Goal: Information Seeking & Learning: Learn about a topic

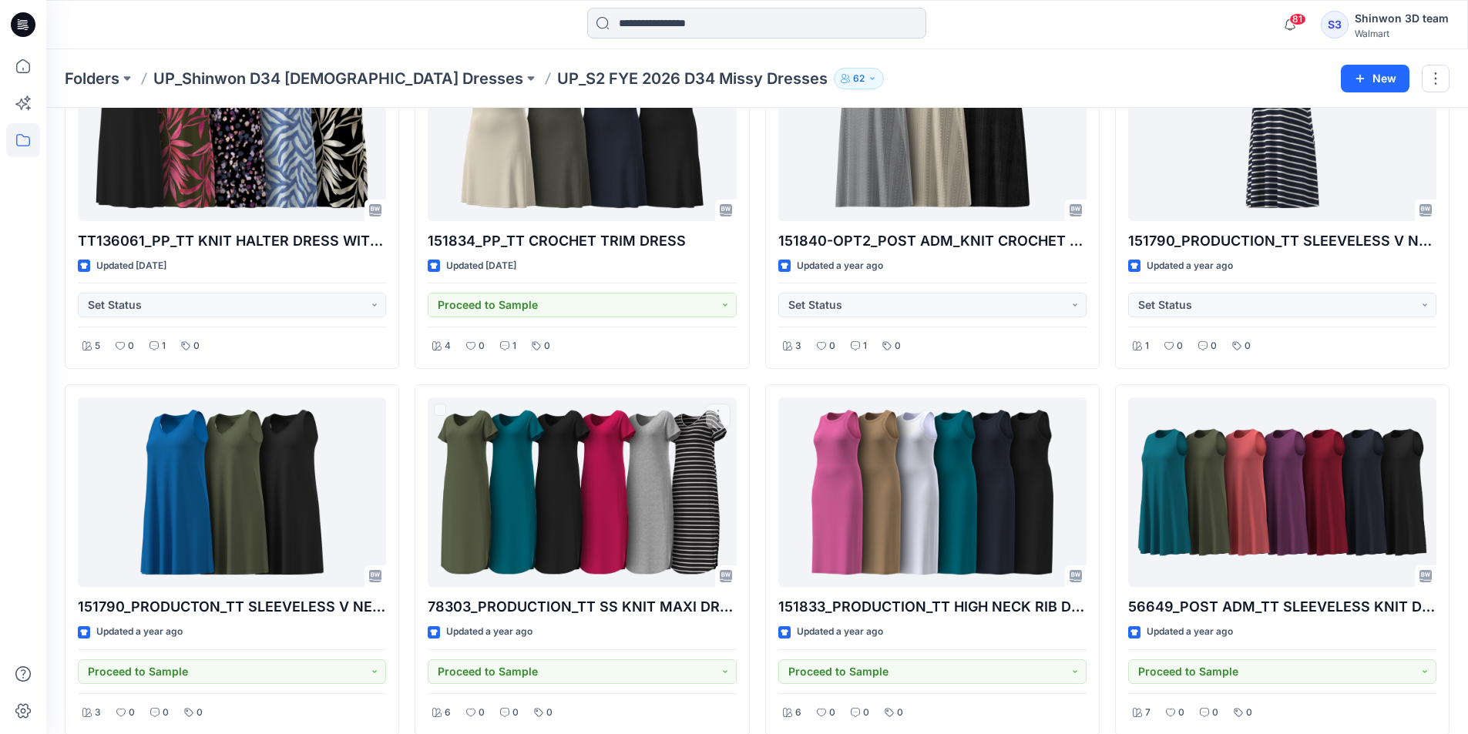
scroll to position [2, 0]
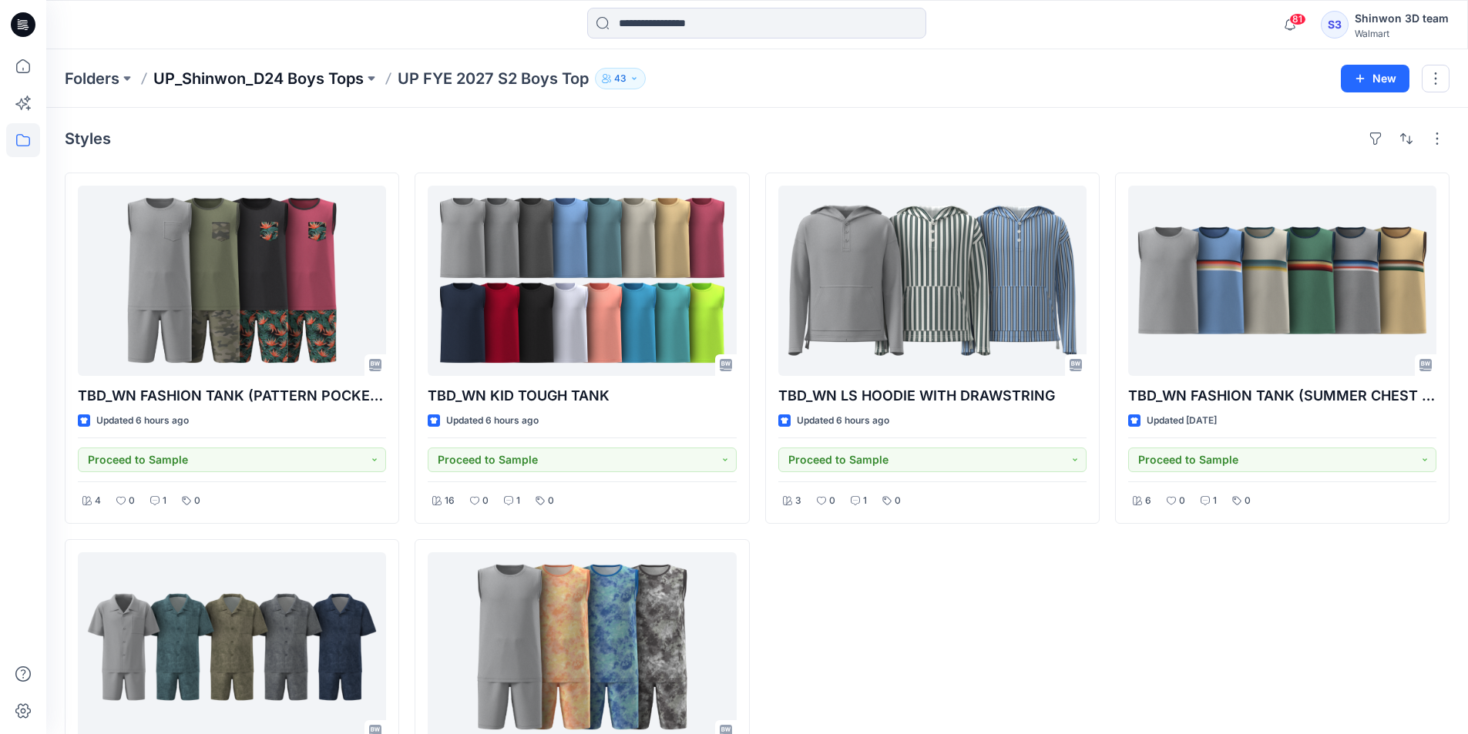
click at [337, 72] on p "UP_Shinwon_D24 Boys Tops" at bounding box center [258, 79] width 210 height 22
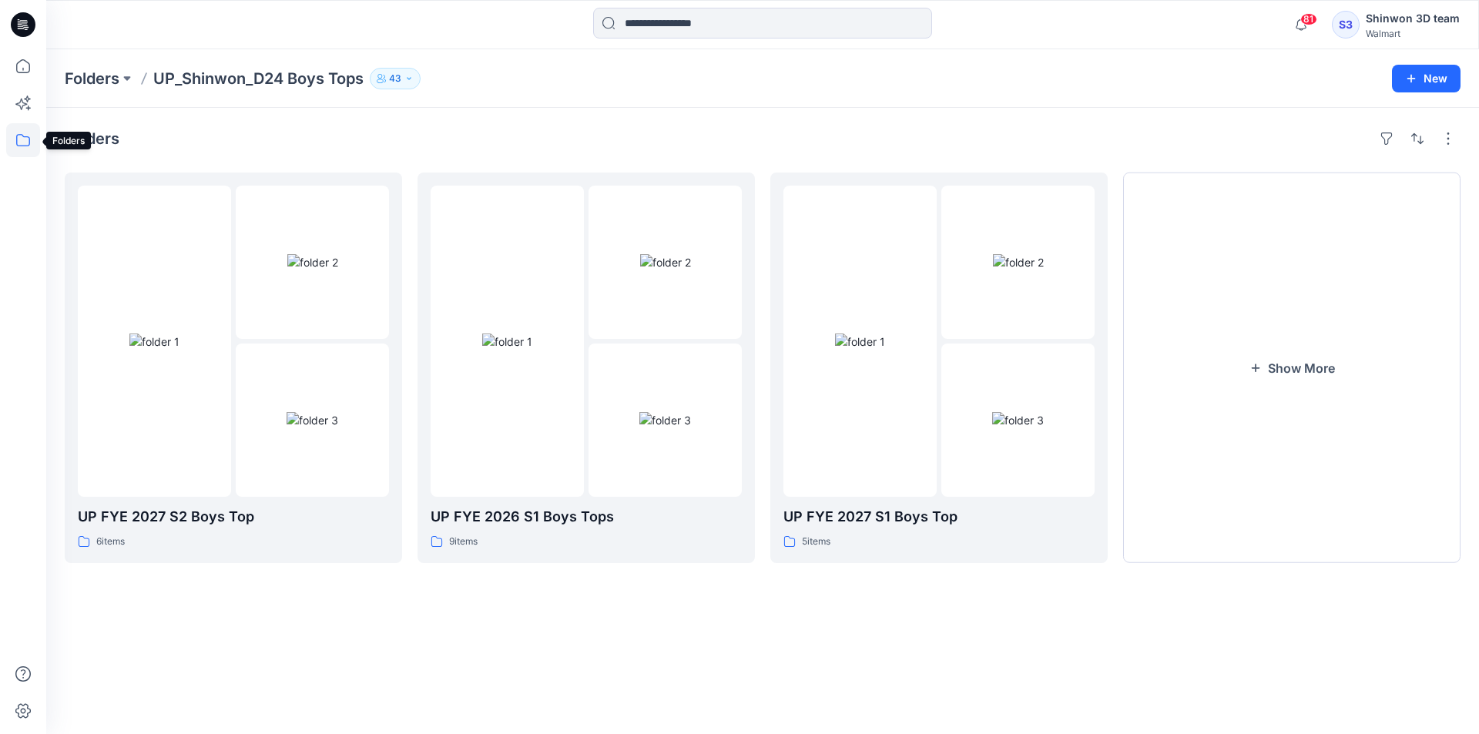
click at [13, 139] on icon at bounding box center [23, 140] width 34 height 34
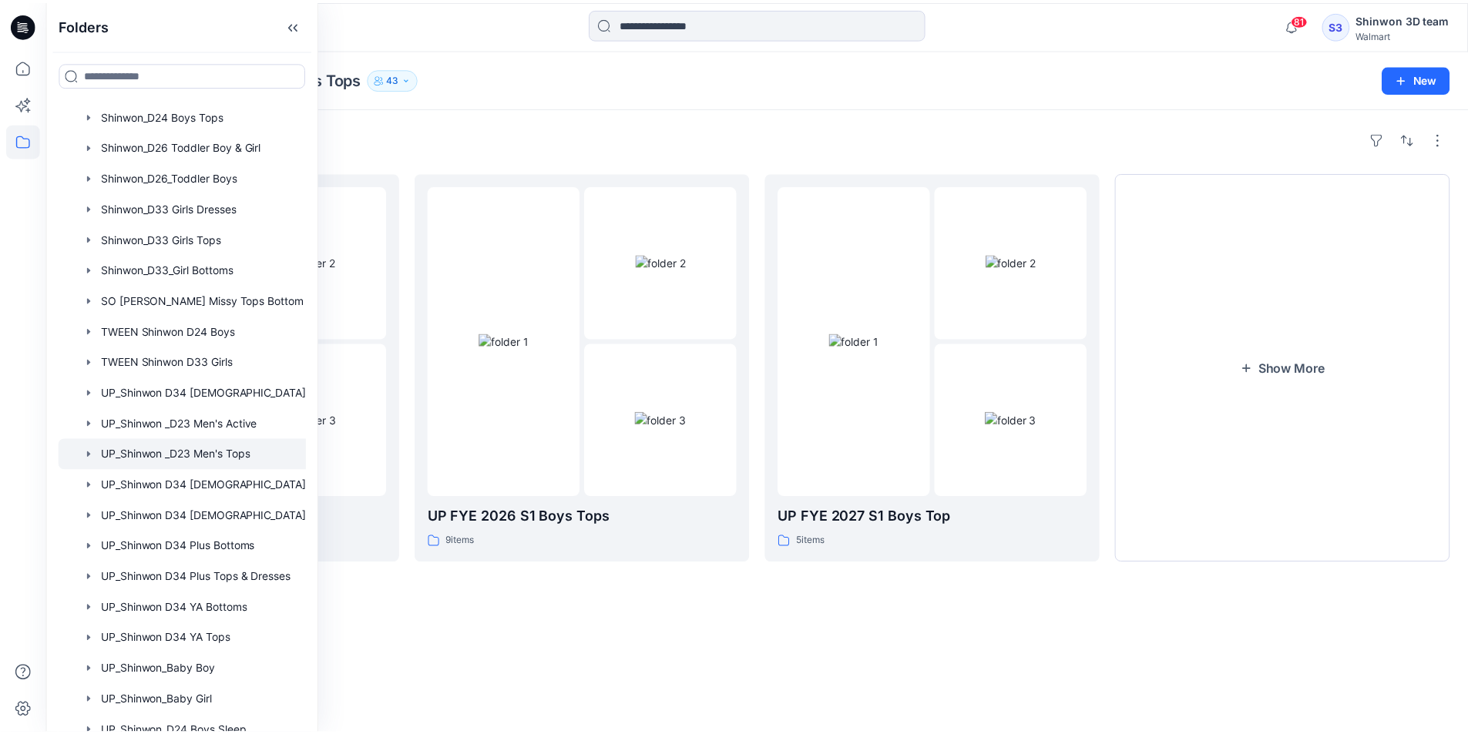
scroll to position [693, 0]
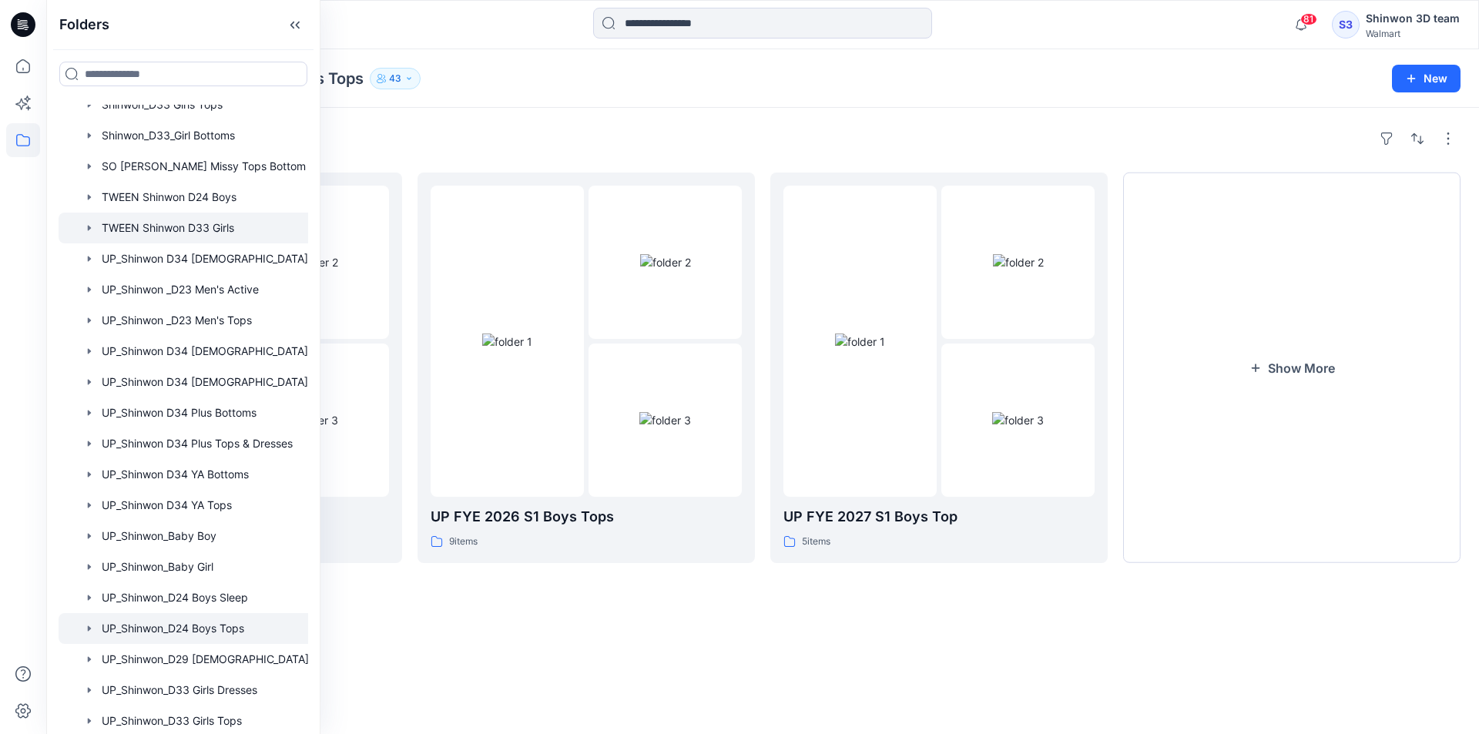
click at [169, 219] on div at bounding box center [204, 228] width 290 height 31
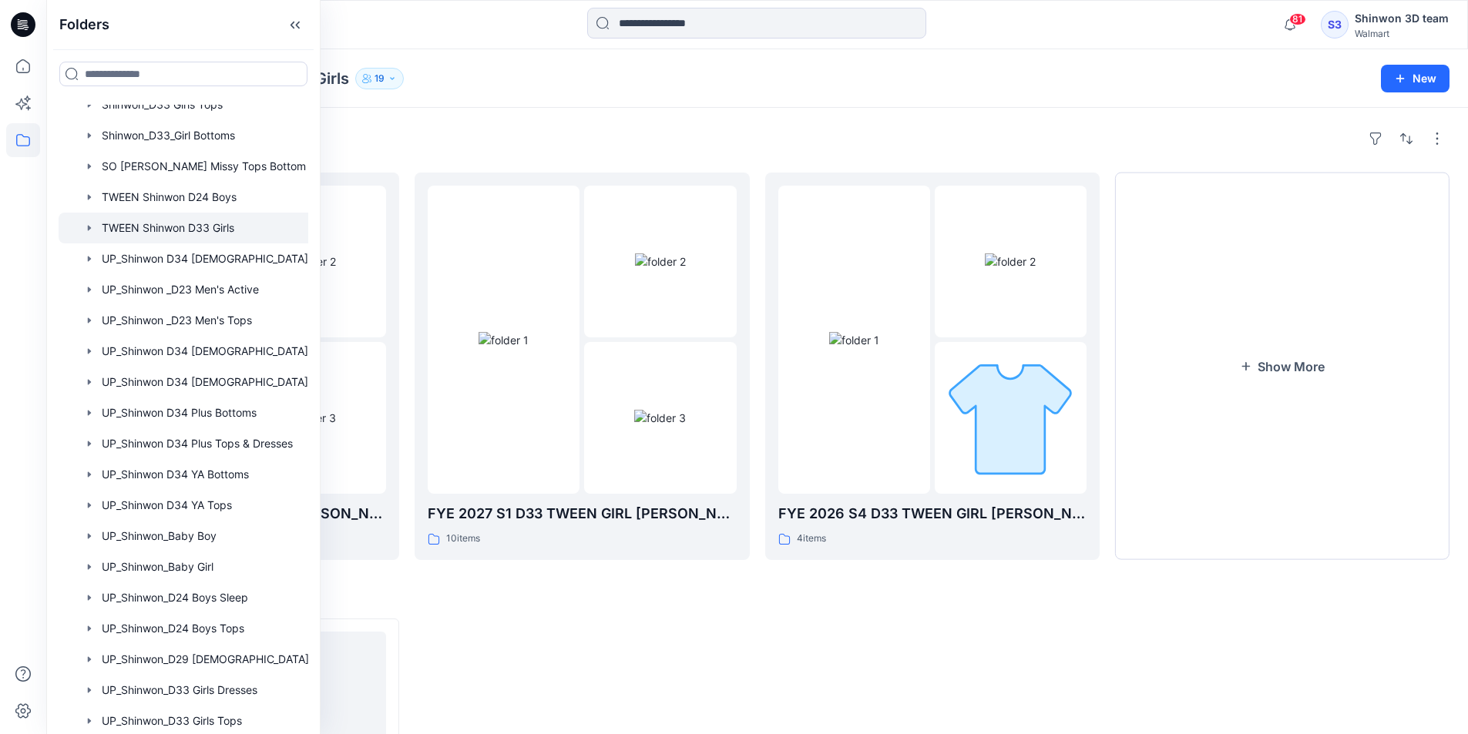
drag, startPoint x: 1435, startPoint y: 645, endPoint x: 1394, endPoint y: 657, distance: 42.7
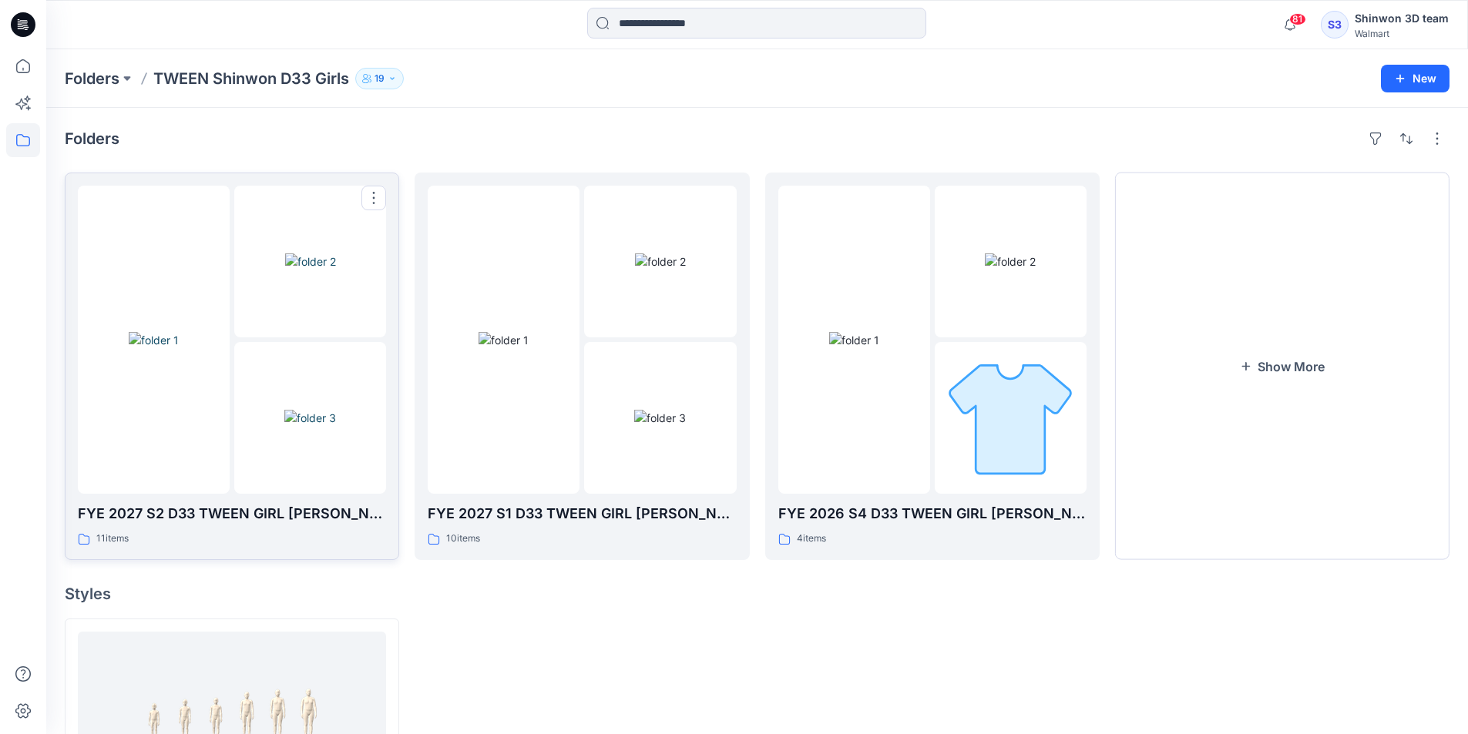
click at [179, 348] on img at bounding box center [154, 340] width 50 height 16
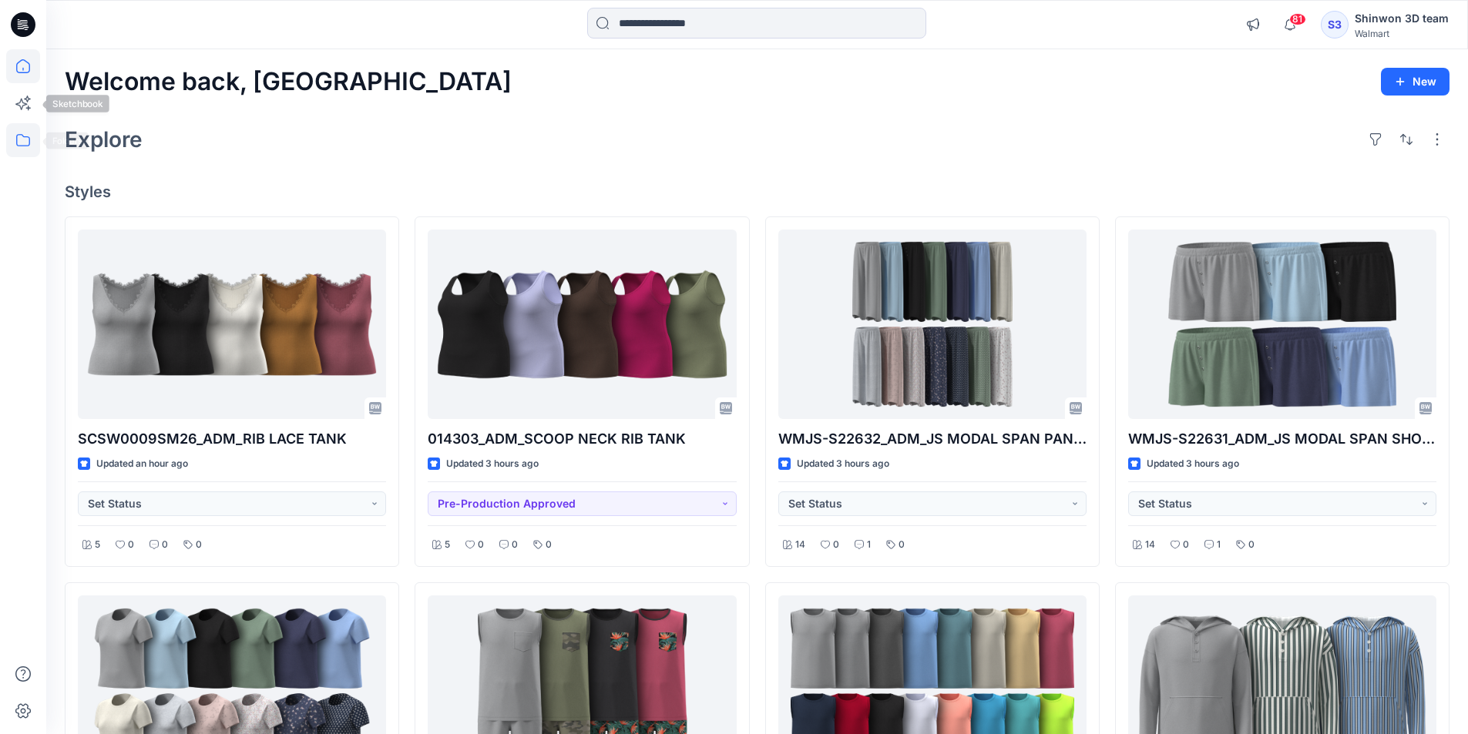
click at [13, 145] on icon at bounding box center [23, 140] width 34 height 34
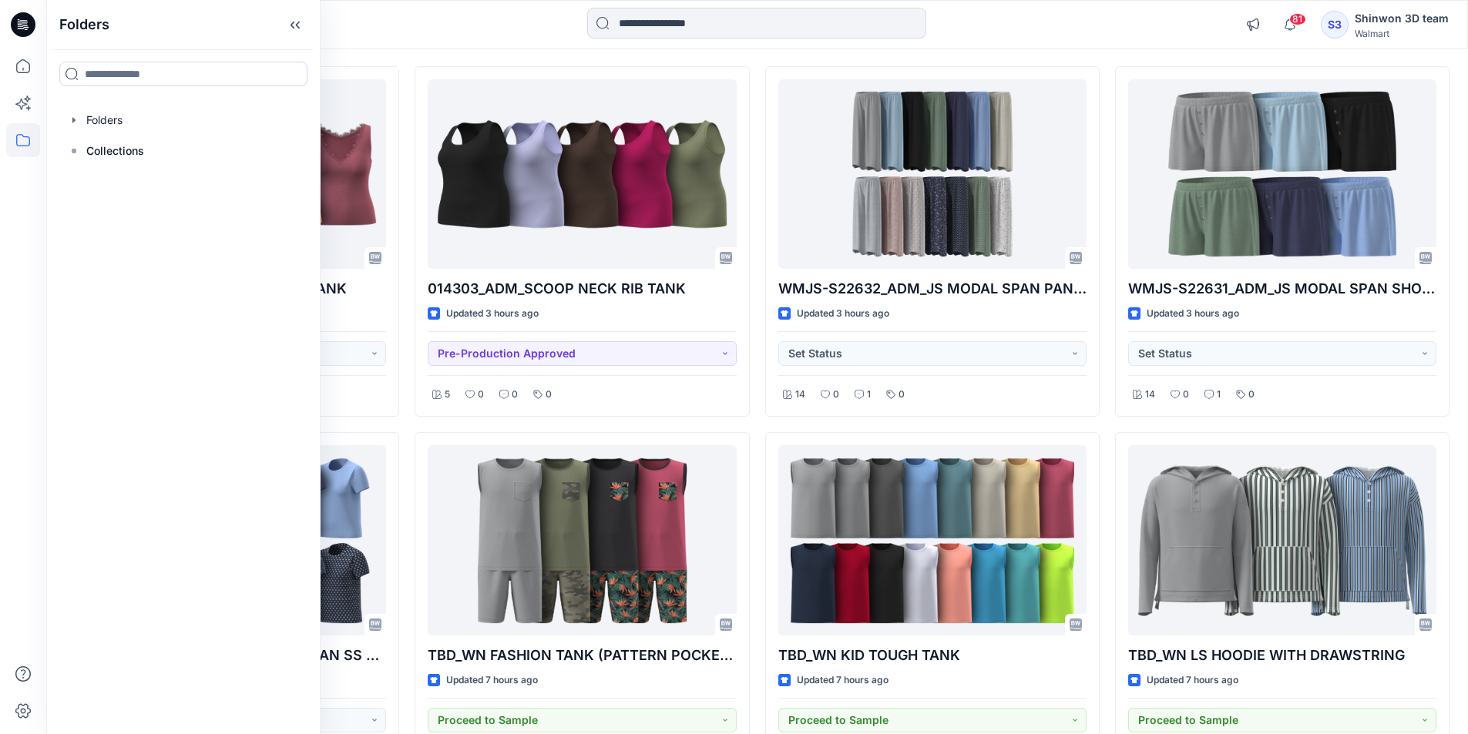
scroll to position [154, 0]
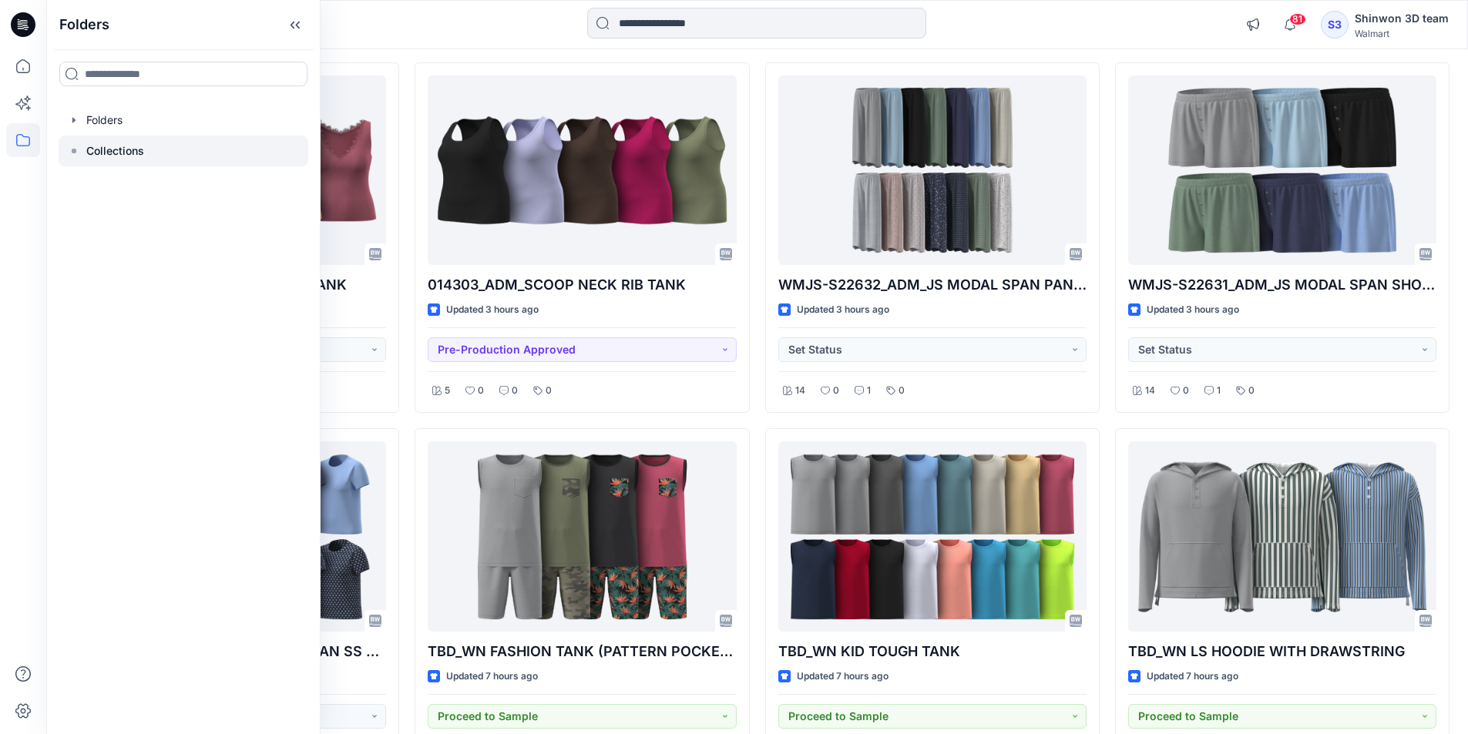
click at [109, 146] on p "Collections" at bounding box center [115, 151] width 58 height 18
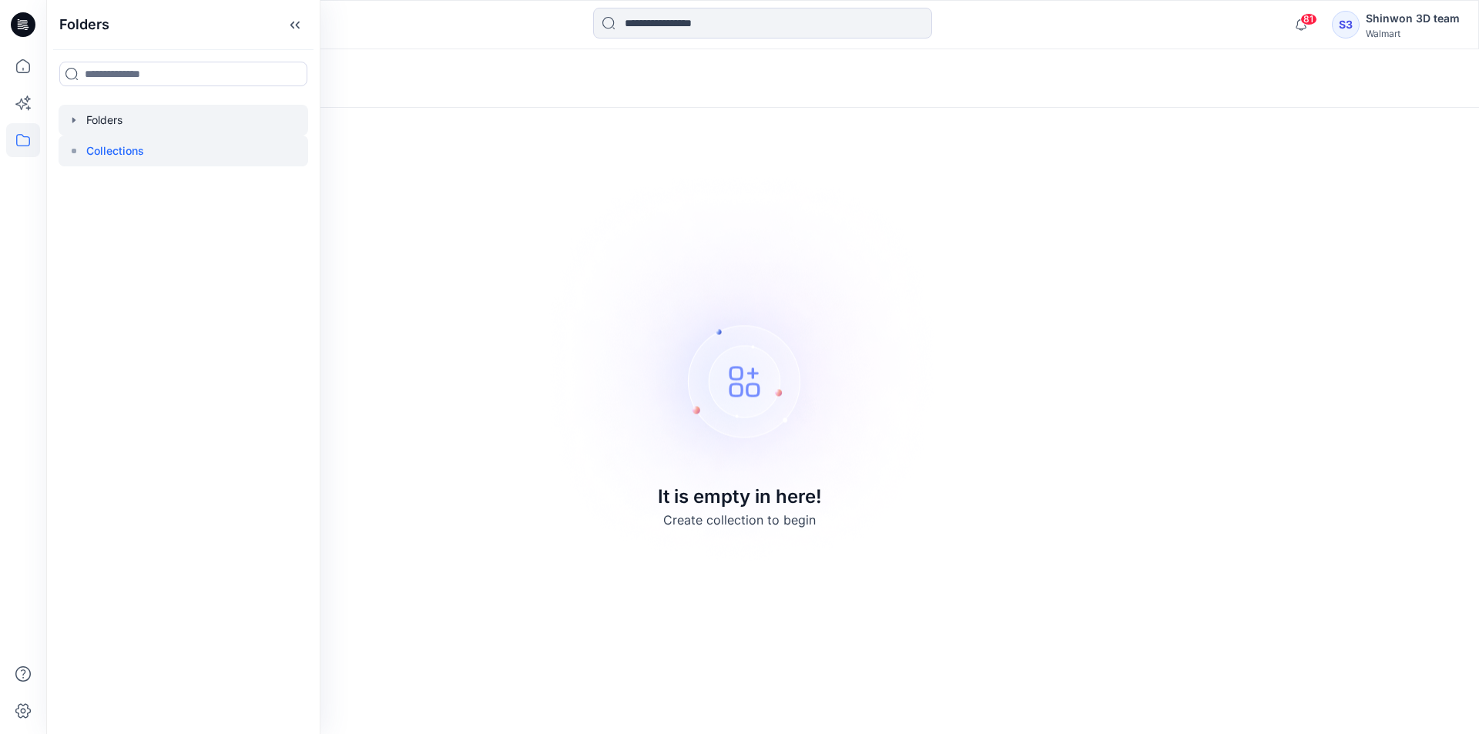
click at [76, 115] on icon "button" at bounding box center [74, 120] width 12 height 12
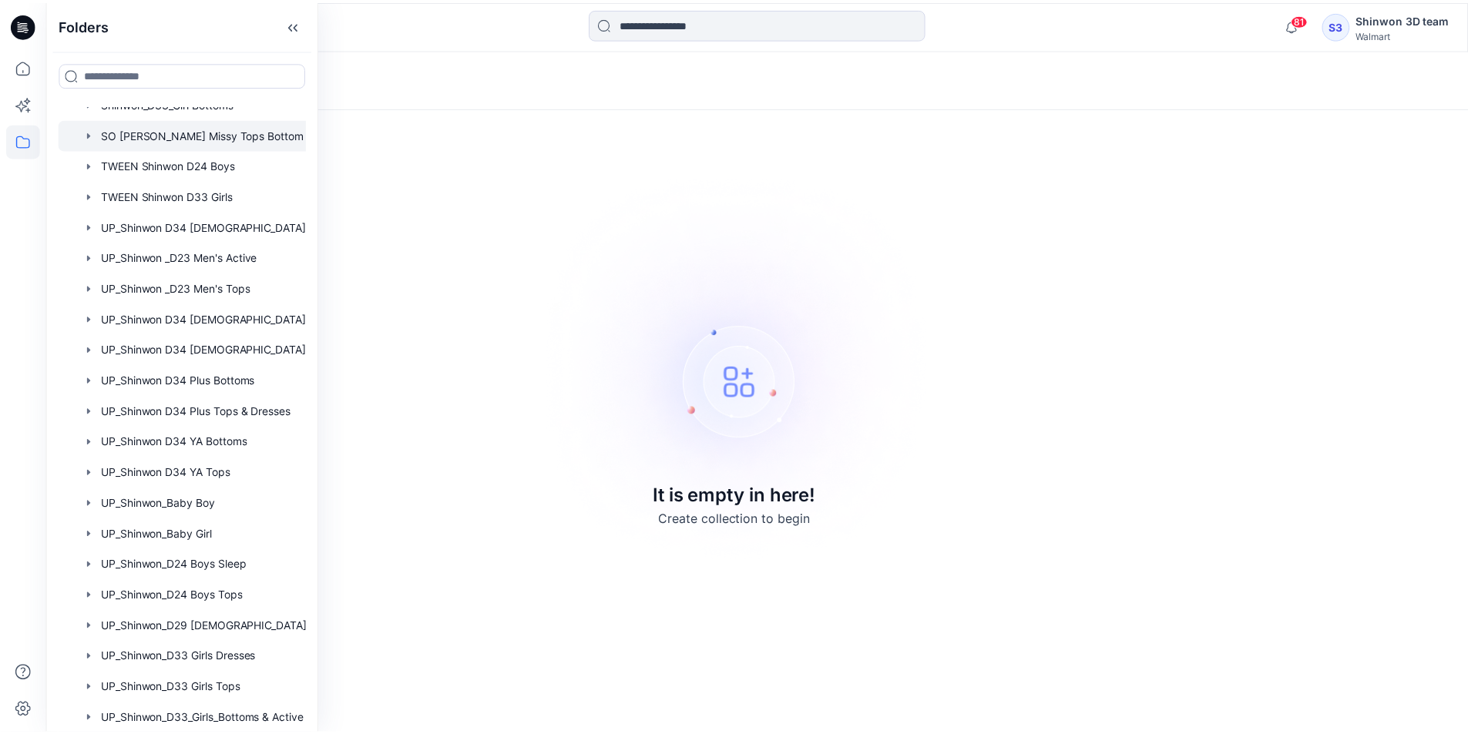
scroll to position [591, 0]
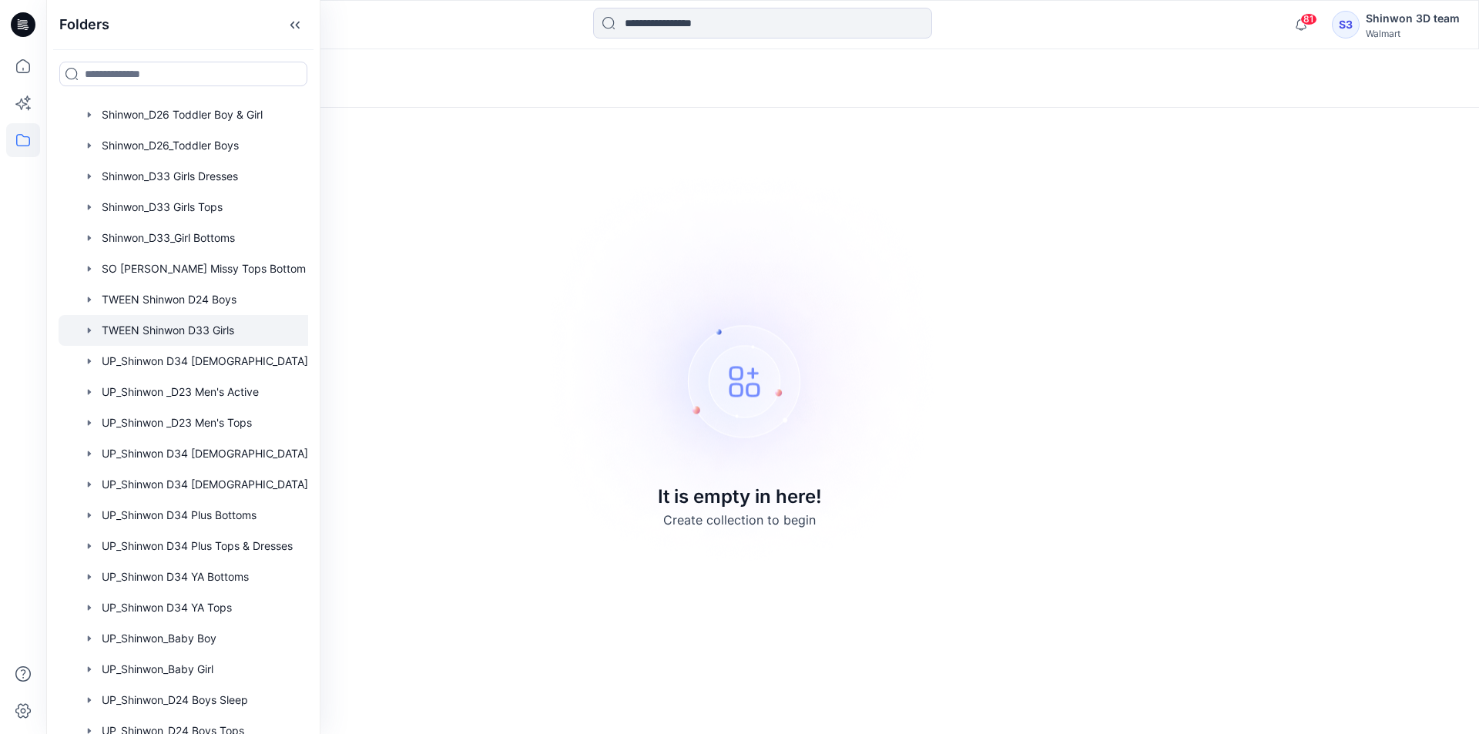
click at [220, 336] on div at bounding box center [204, 330] width 290 height 31
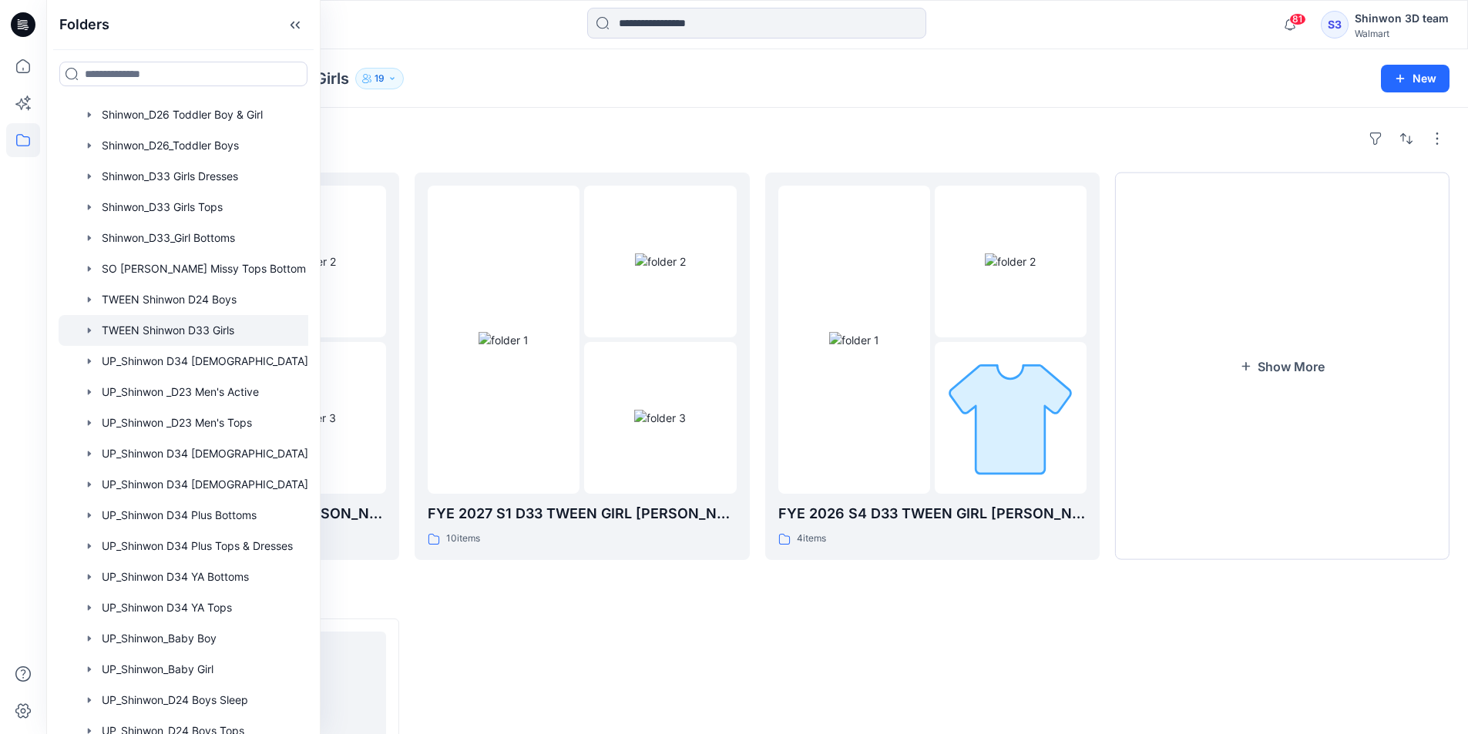
click at [623, 613] on div "Folders FYE 2027 S2 D33 TWEEN GIRL SHINWON 11 items FYE 2027 S1 D33 TWEEN GIRL …" at bounding box center [756, 548] width 1421 height 881
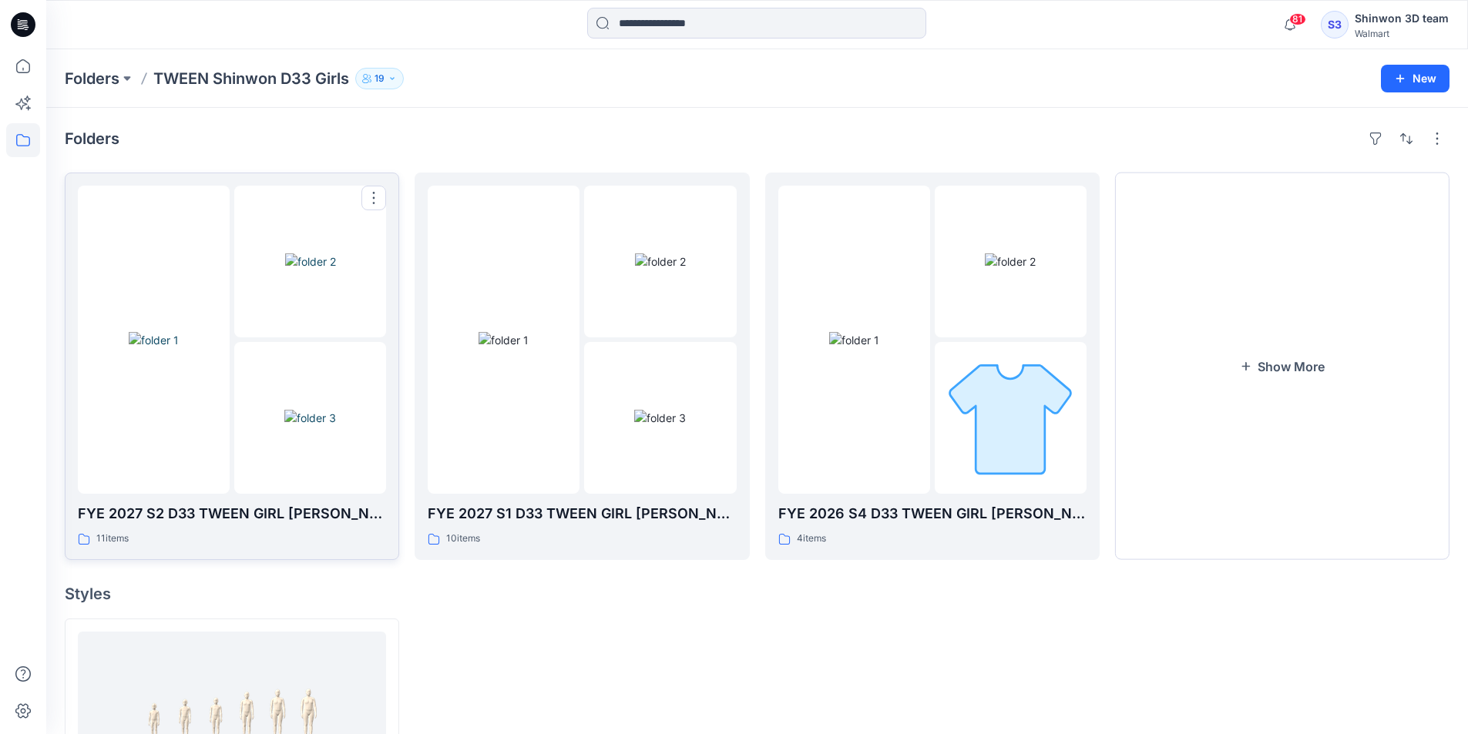
click at [267, 495] on div "FYE 2027 S2 D33 TWEEN GIRL SHINWON 11 items" at bounding box center [232, 366] width 308 height 361
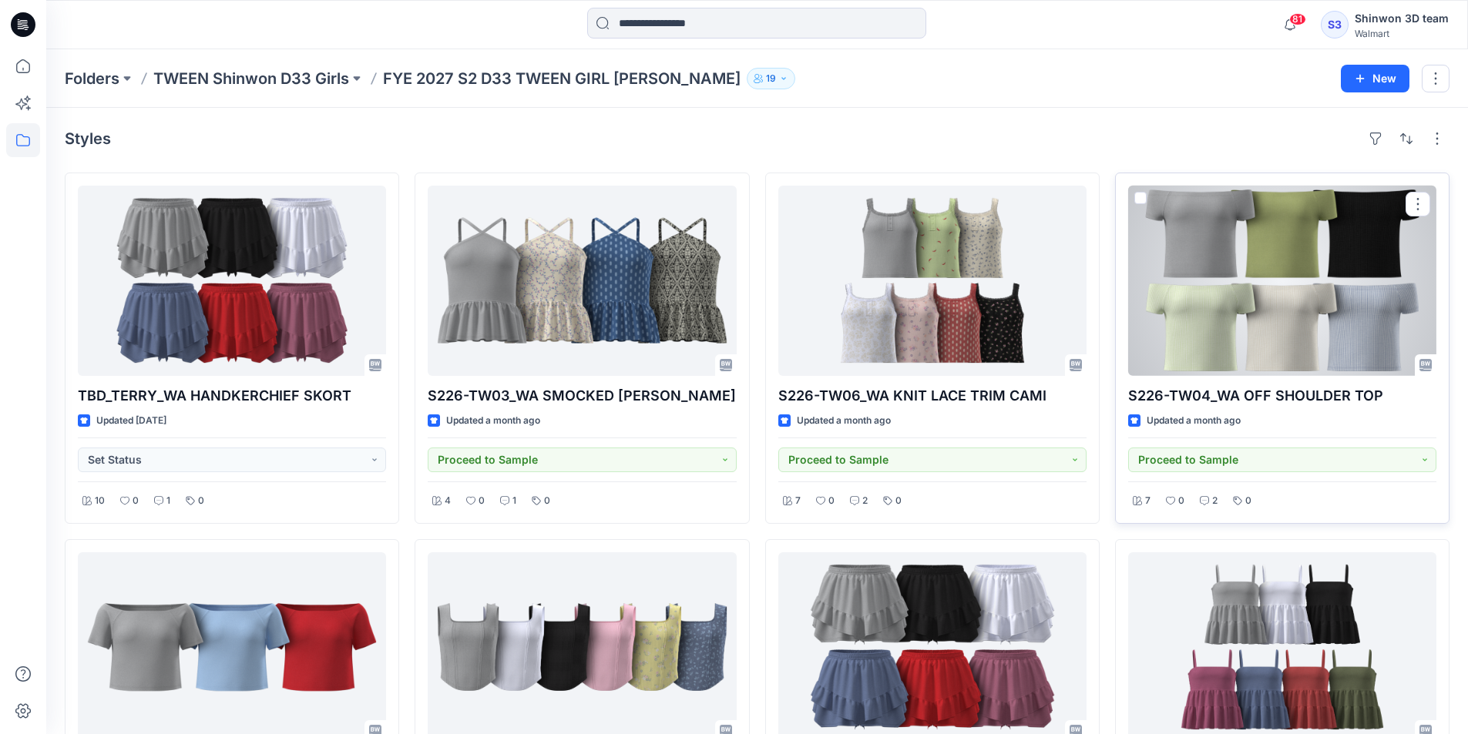
click at [1251, 219] on div at bounding box center [1282, 281] width 308 height 190
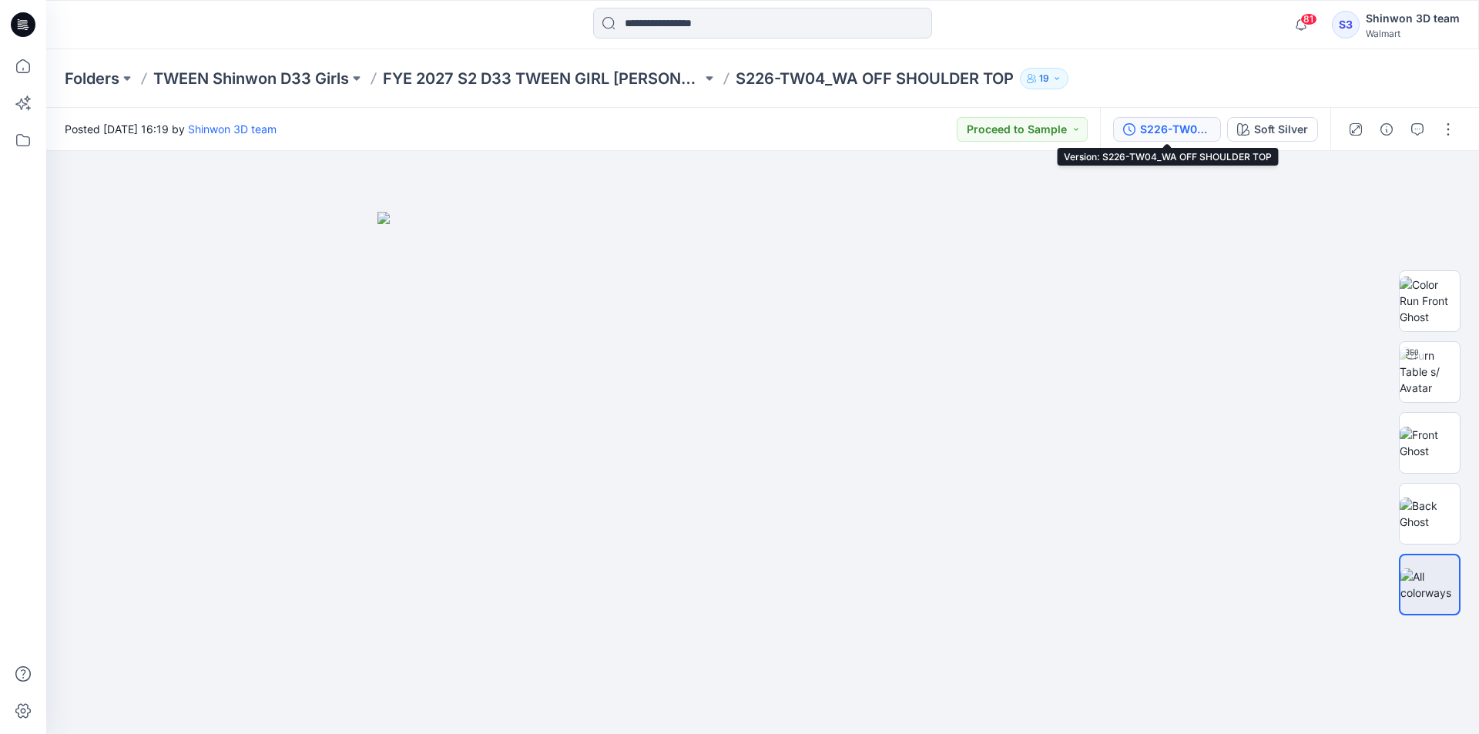
click at [1177, 132] on div "S226-TW04_WA OFF SHOULDER TOP" at bounding box center [1175, 129] width 71 height 17
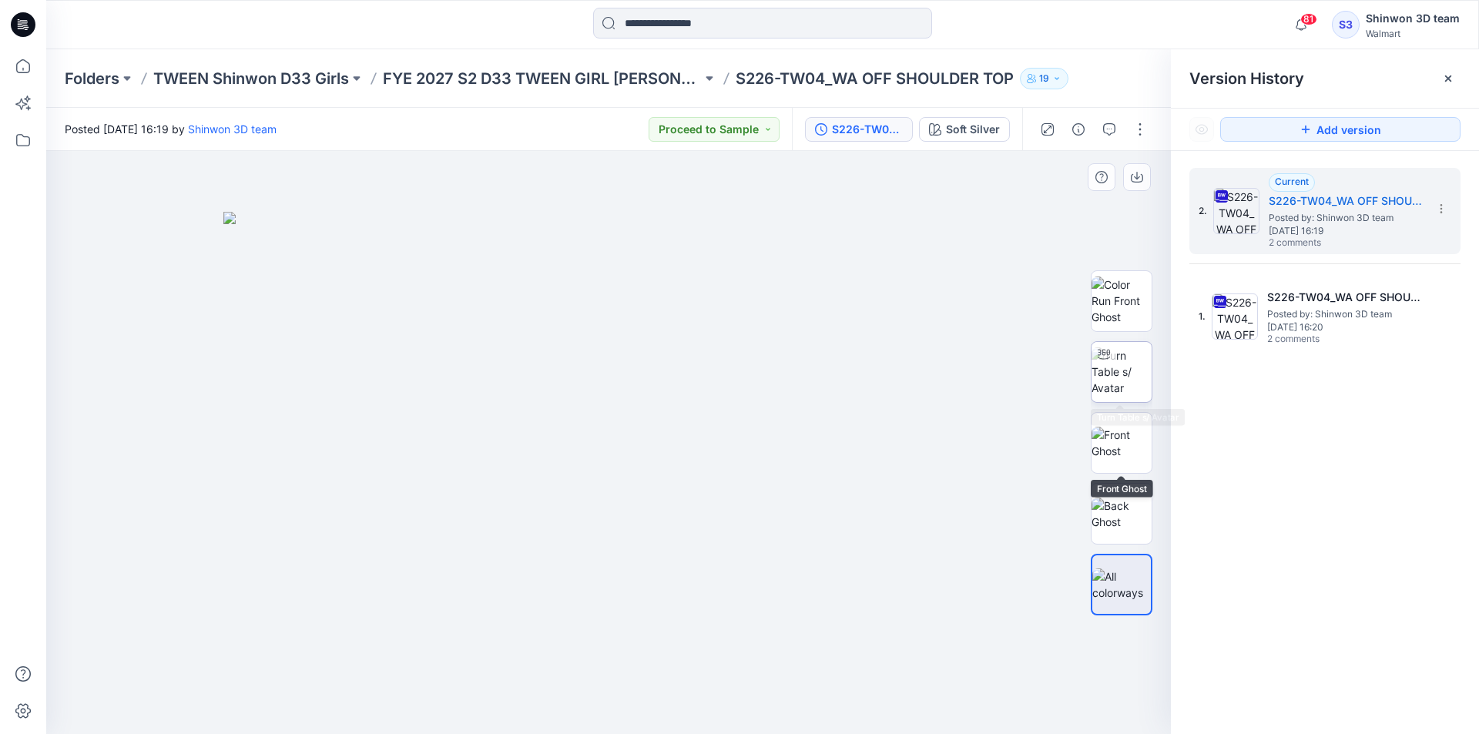
click at [1141, 394] on img at bounding box center [1122, 371] width 60 height 49
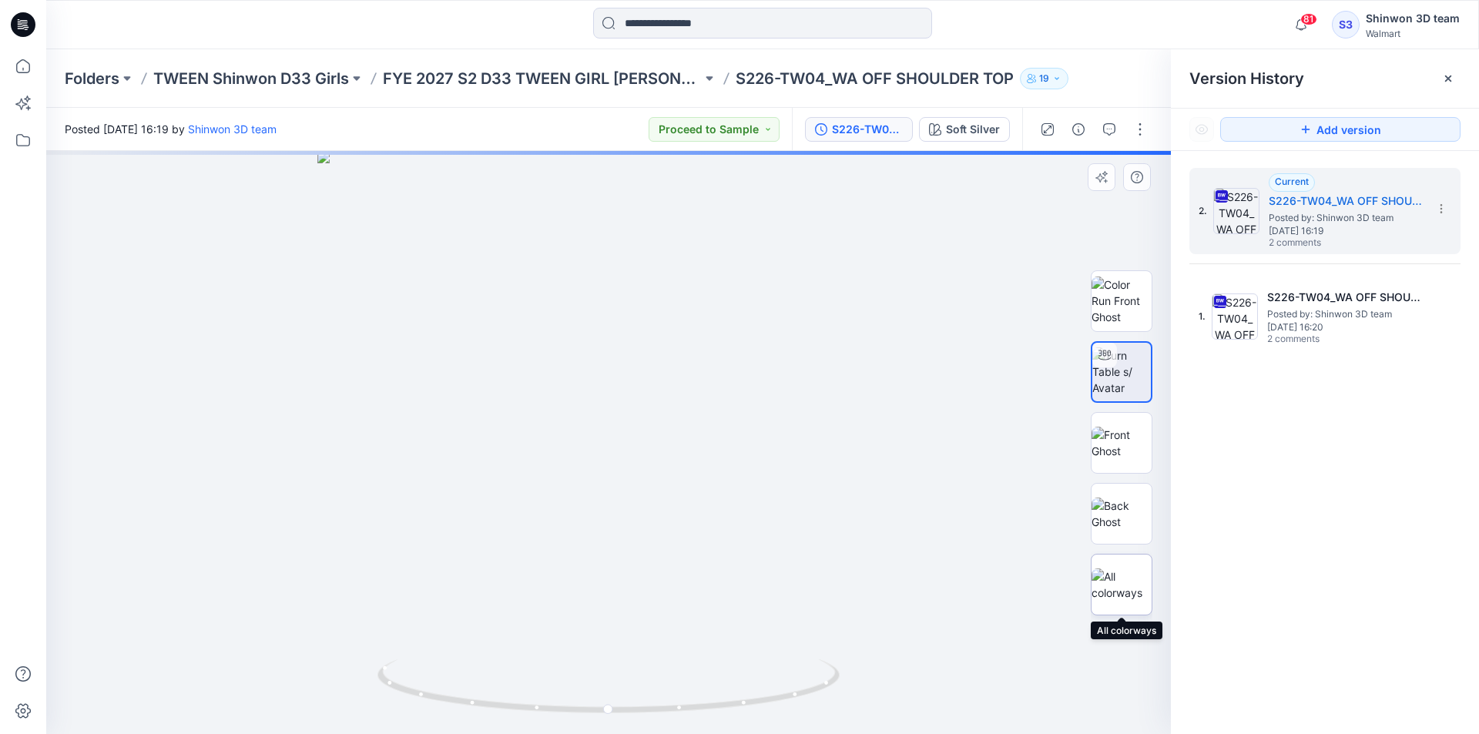
click at [1123, 576] on img at bounding box center [1122, 585] width 60 height 32
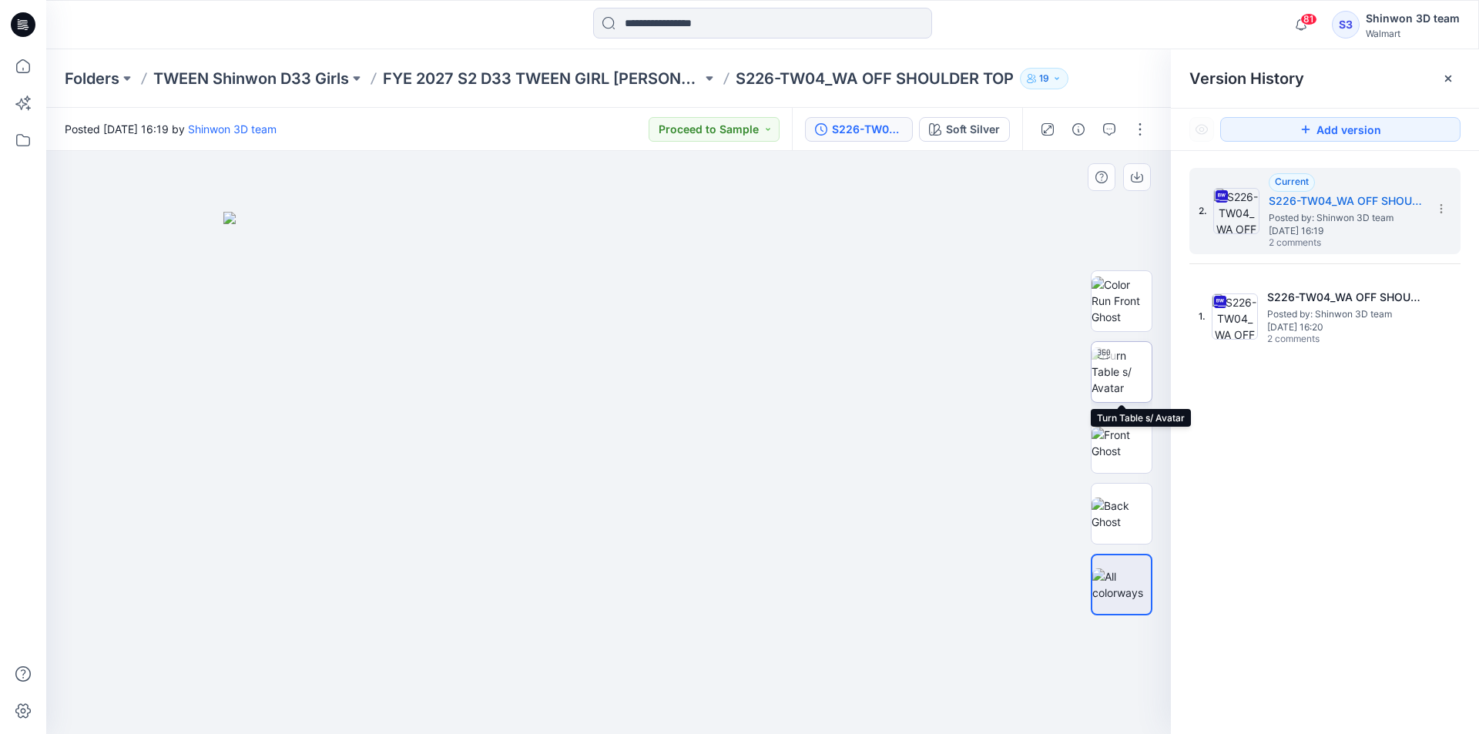
click at [1132, 373] on img at bounding box center [1122, 371] width 60 height 49
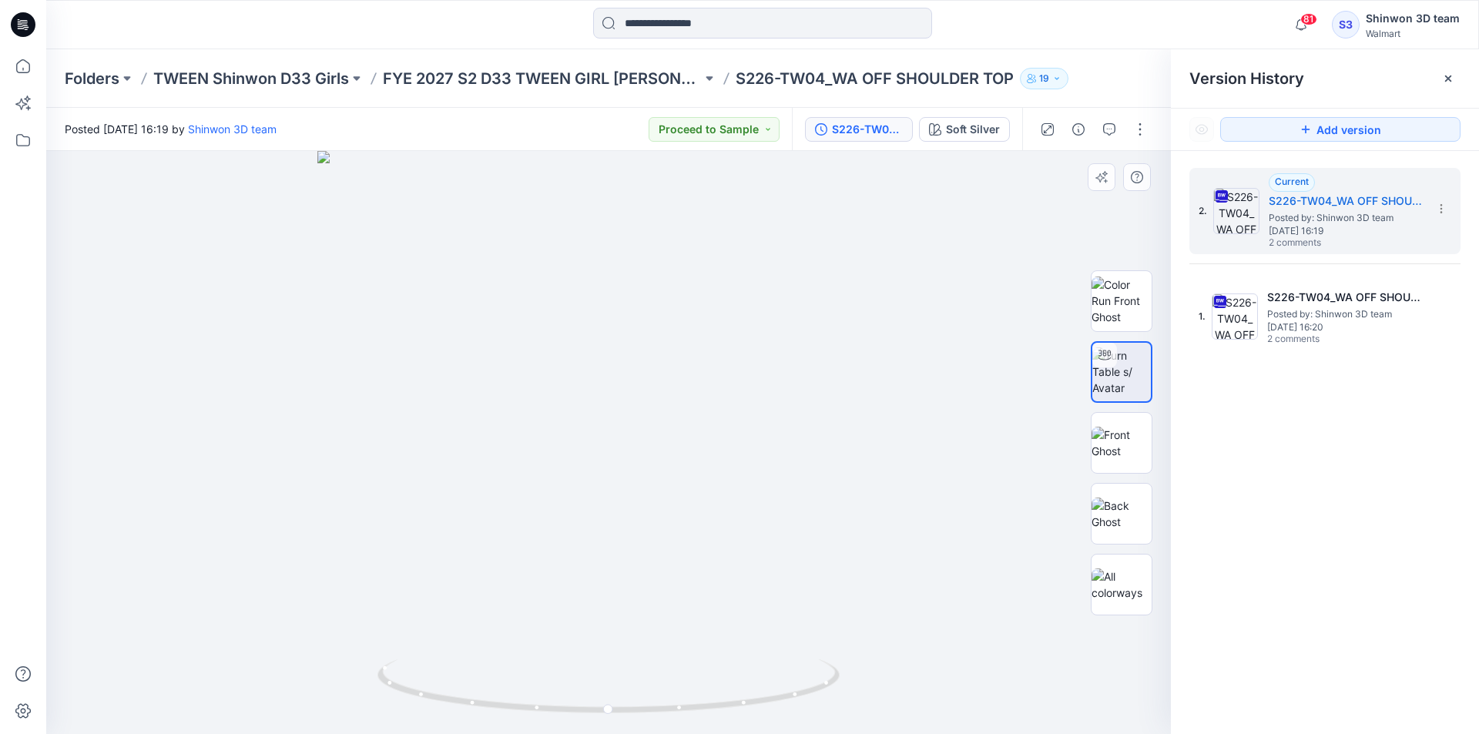
click at [948, 606] on div at bounding box center [608, 442] width 1125 height 583
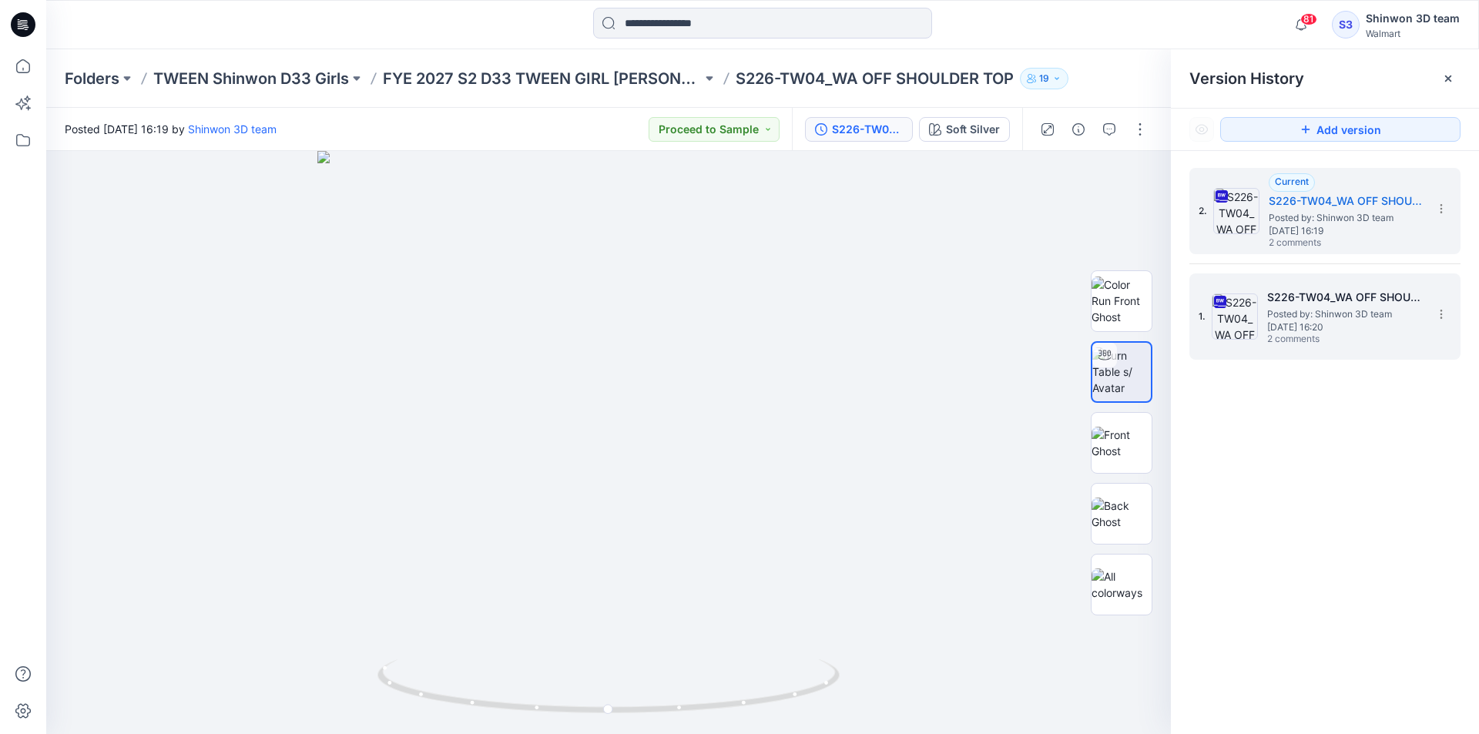
click at [1408, 336] on div "S226-TW04_WA OFF SHOULDER TOP Posted by: Shinwon 3D team Thursday, July 10, 202…" at bounding box center [1344, 317] width 154 height 58
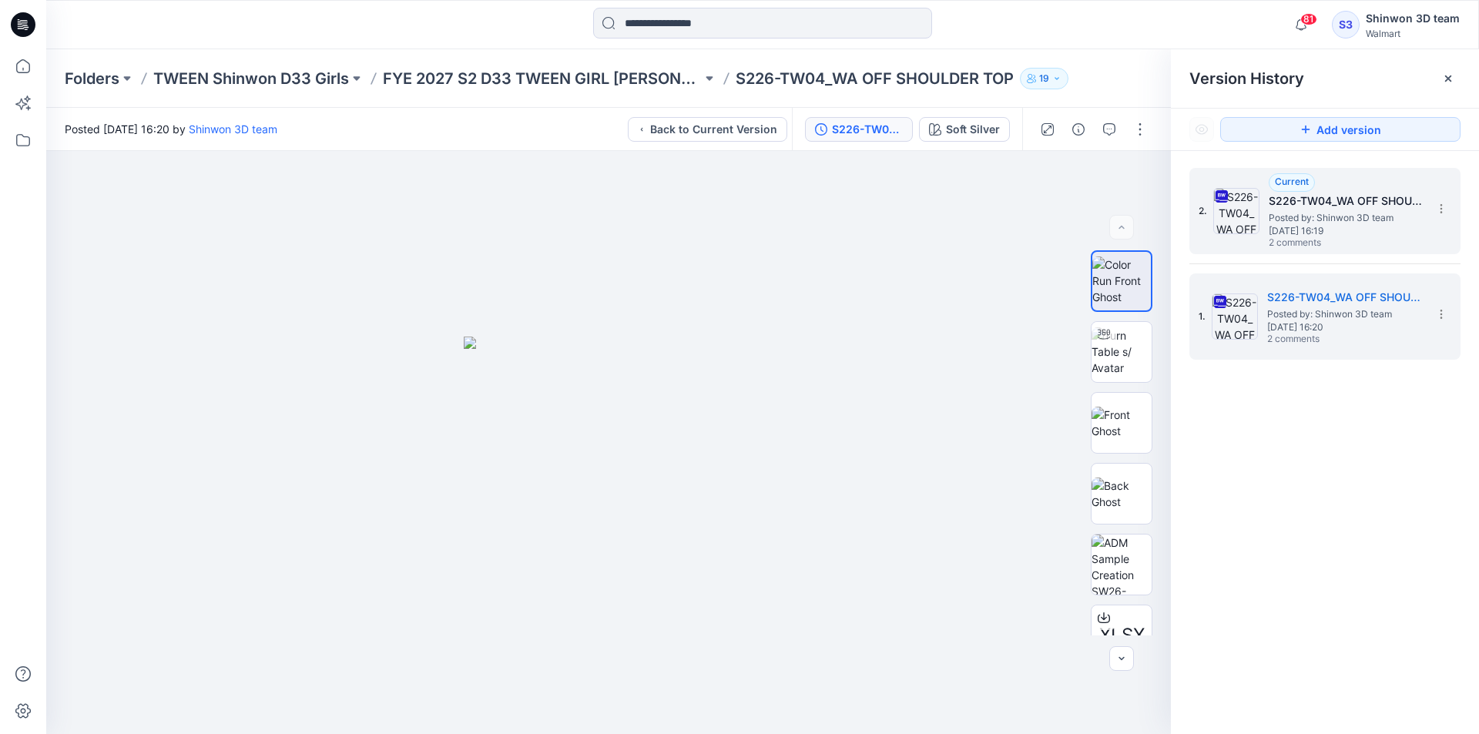
click at [1361, 206] on h5 "S226-TW04_WA OFF SHOULDER TOP" at bounding box center [1346, 201] width 154 height 18
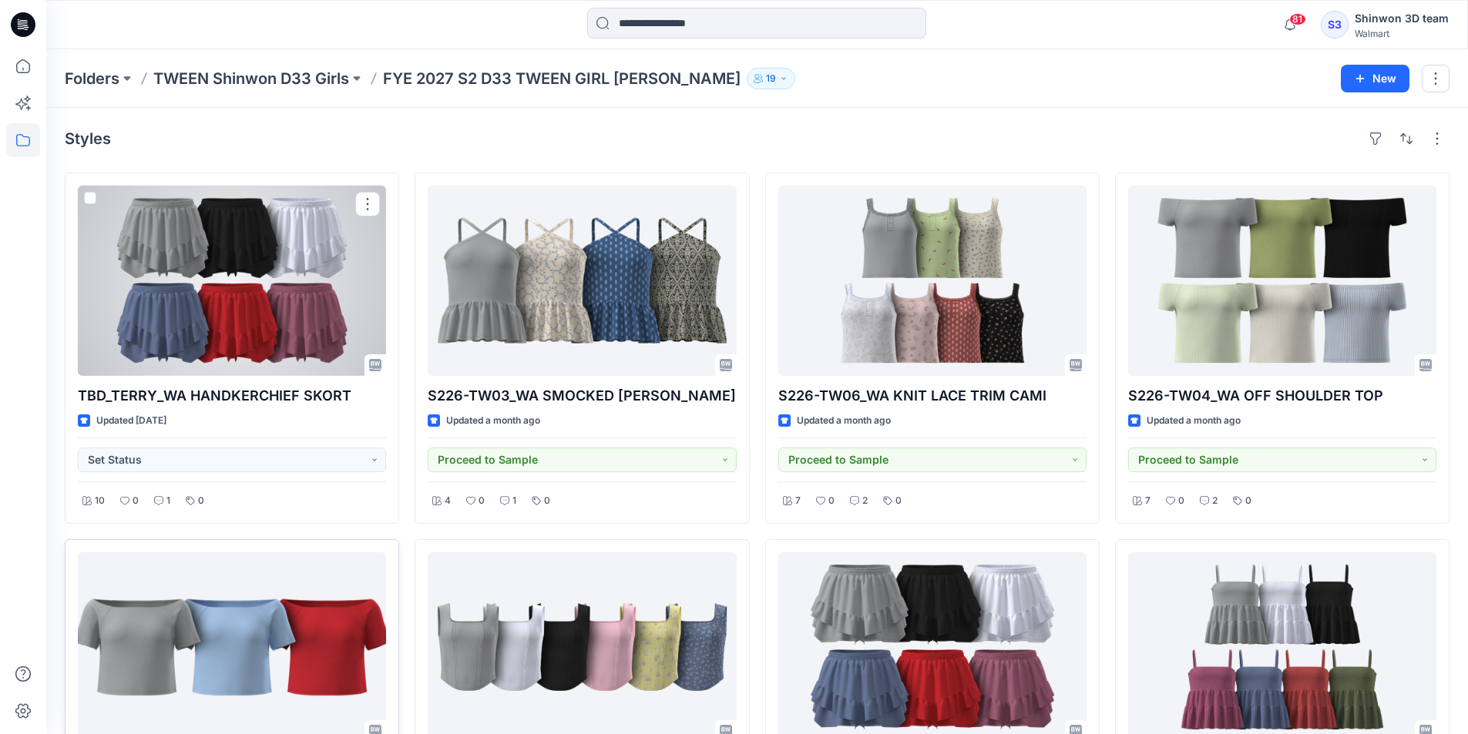
scroll to position [231, 0]
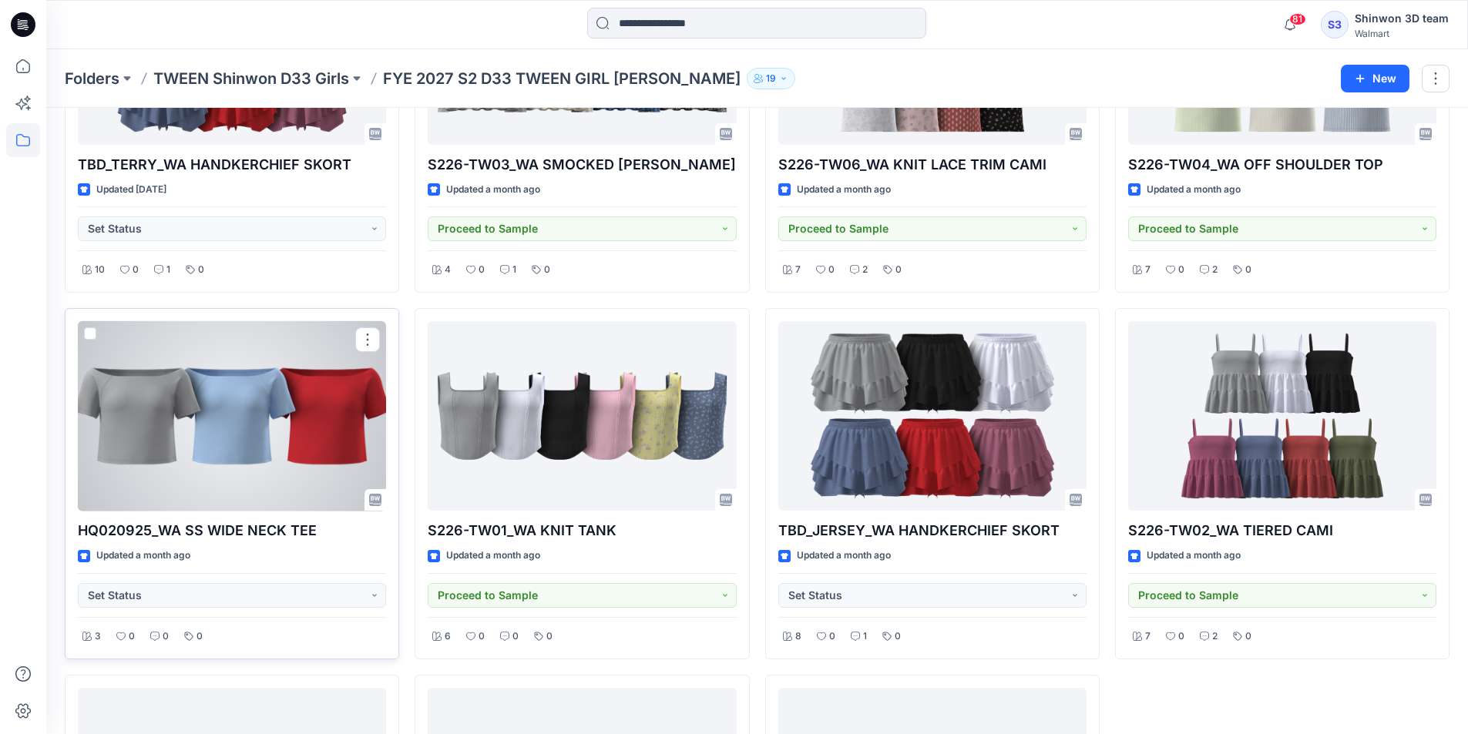
click at [311, 454] on div at bounding box center [232, 416] width 308 height 190
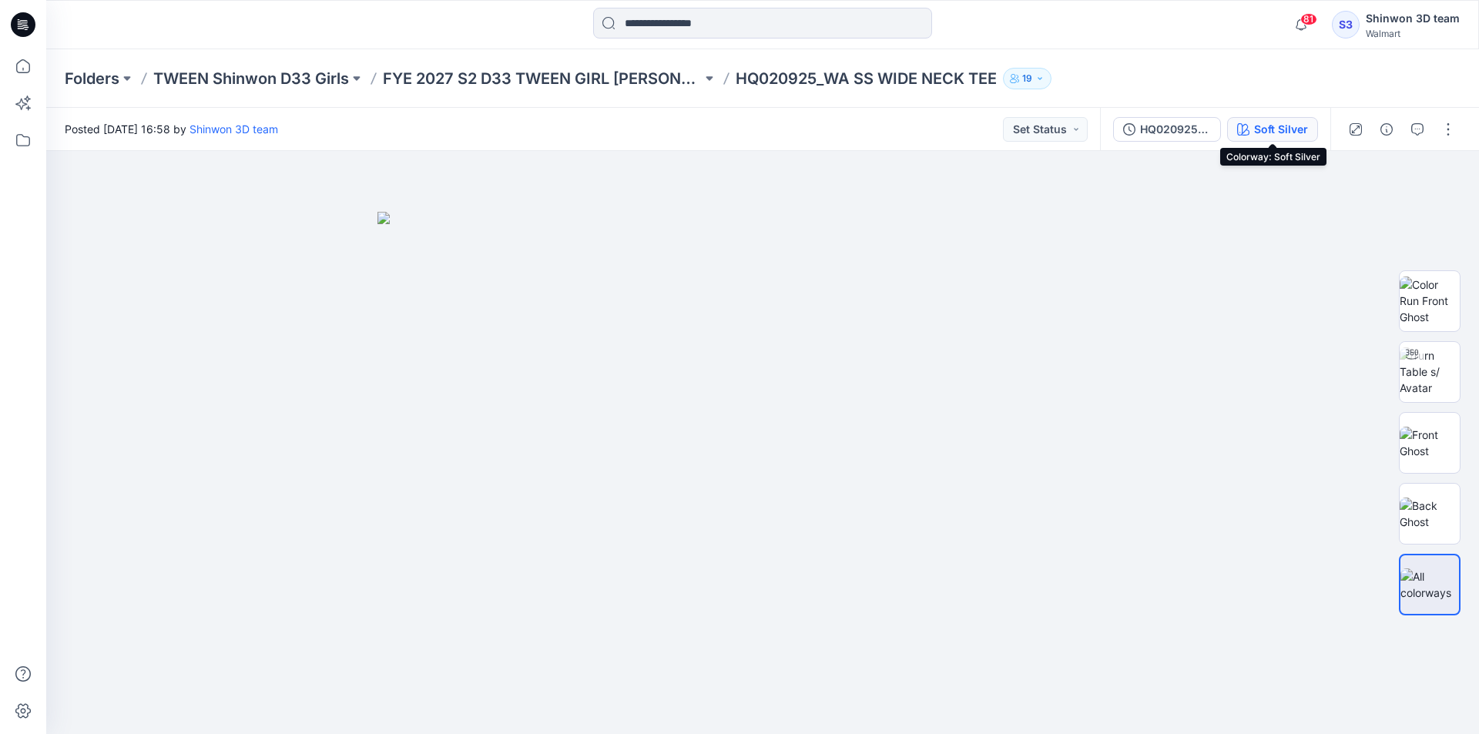
click at [1277, 122] on div "Soft Silver" at bounding box center [1281, 129] width 54 height 17
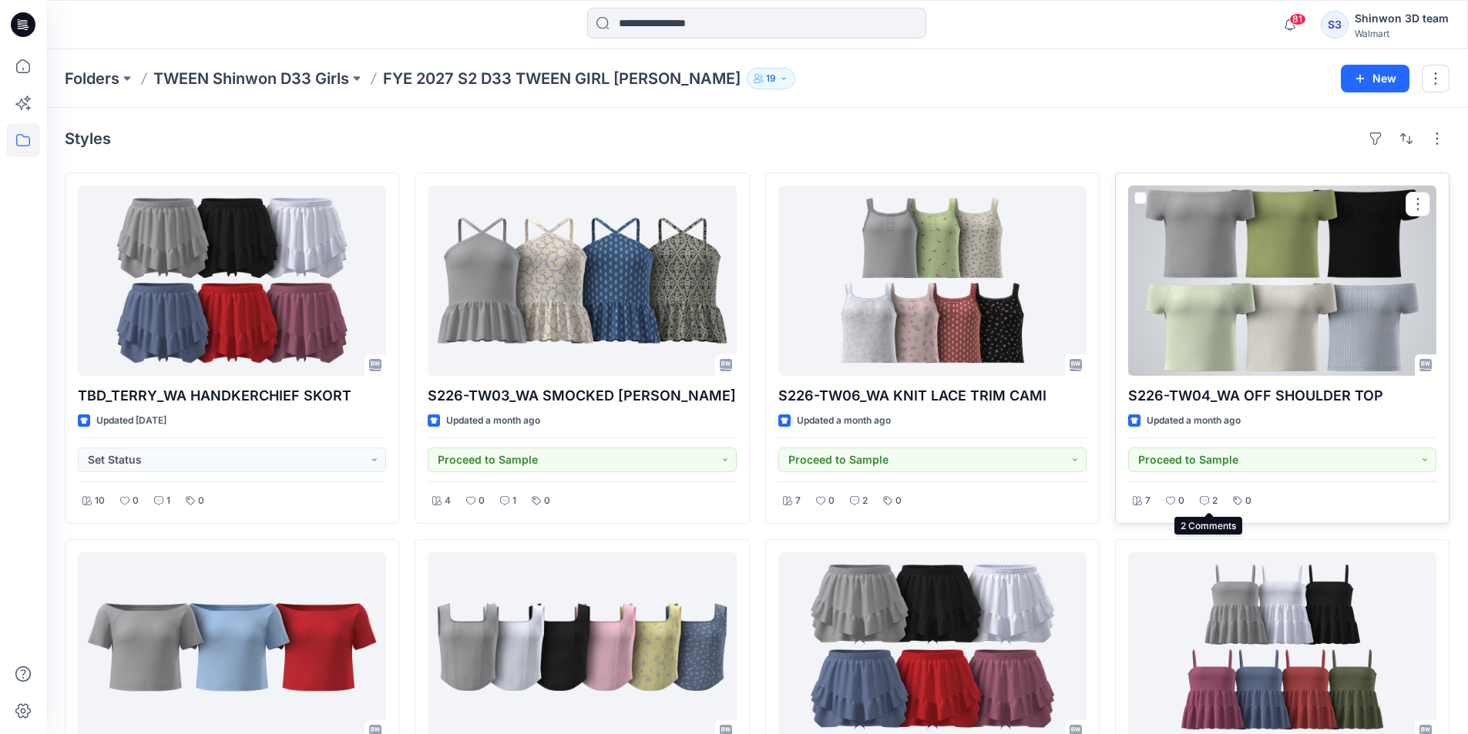
click at [1204, 499] on icon at bounding box center [1204, 500] width 9 height 9
click at [1209, 499] on div "2" at bounding box center [1208, 501] width 27 height 19
